Goal: Check status

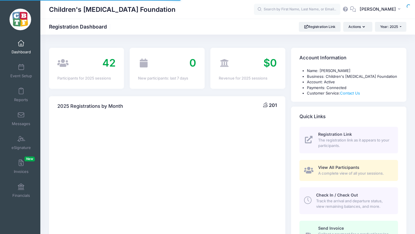
select select
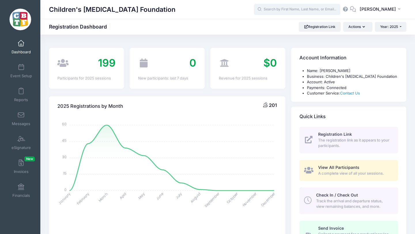
click at [294, 10] on input "text" at bounding box center [297, 10] width 86 height 12
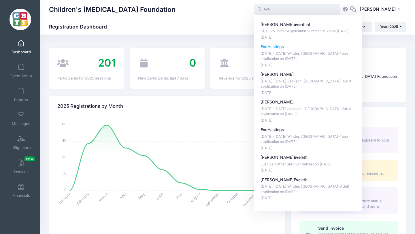
click at [287, 50] on p "Eve Hastings" at bounding box center [308, 47] width 95 height 6
type input "Eve Hastings (July 13-18 Winder, GA-Teen application, Jul-13, 2025)"
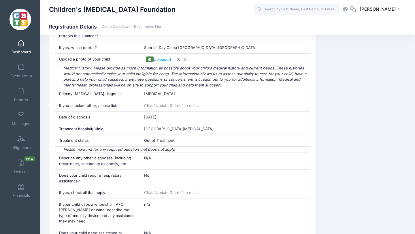
scroll to position [328, 0]
